Goal: Navigation & Orientation: Find specific page/section

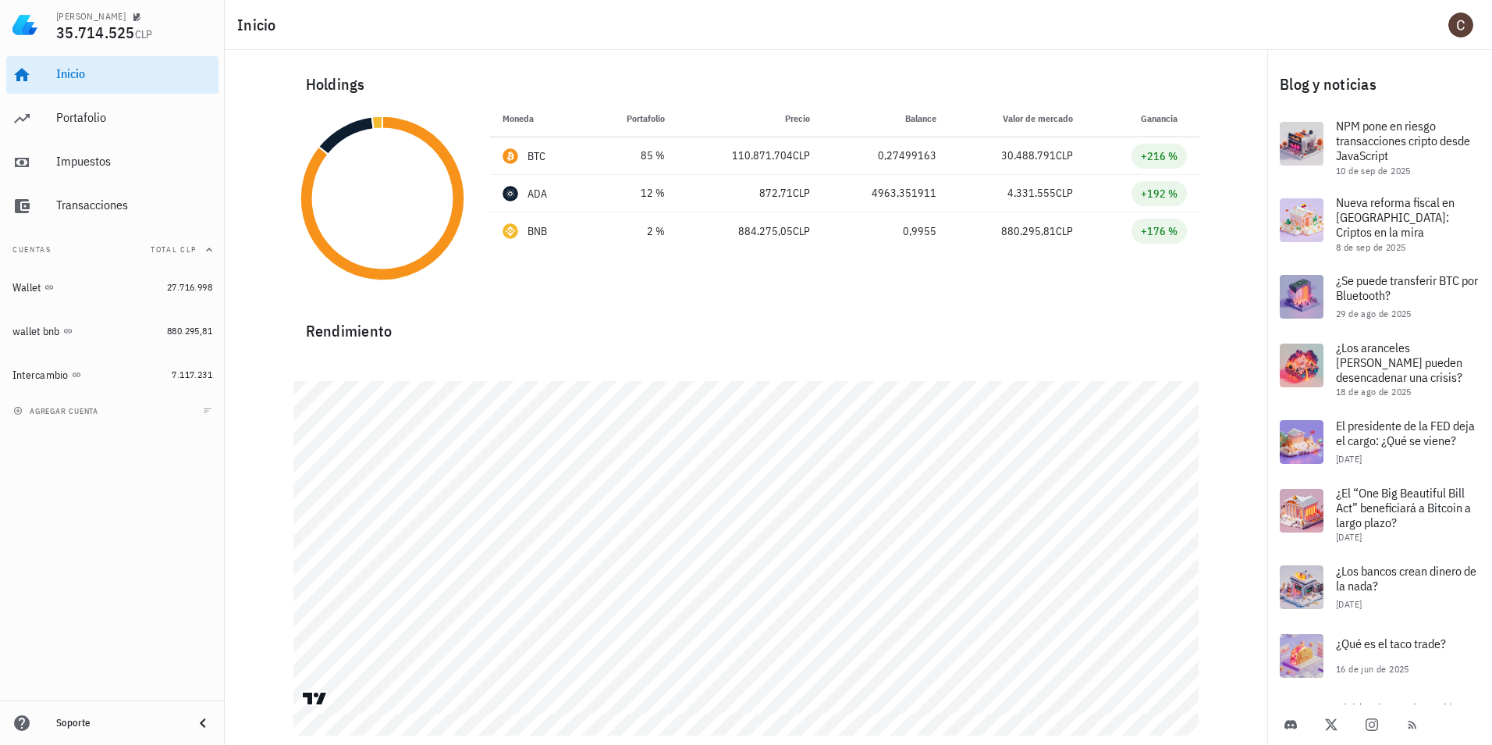
click at [329, 39] on div "Inicio" at bounding box center [859, 25] width 1268 height 50
drag, startPoint x: 272, startPoint y: 29, endPoint x: 239, endPoint y: 27, distance: 32.8
click at [239, 27] on h1 "Inicio" at bounding box center [259, 24] width 45 height 25
click at [233, 30] on div "Inicio" at bounding box center [859, 25] width 1268 height 50
click at [232, 31] on div "Inicio" at bounding box center [859, 25] width 1268 height 50
